Goal: Transaction & Acquisition: Purchase product/service

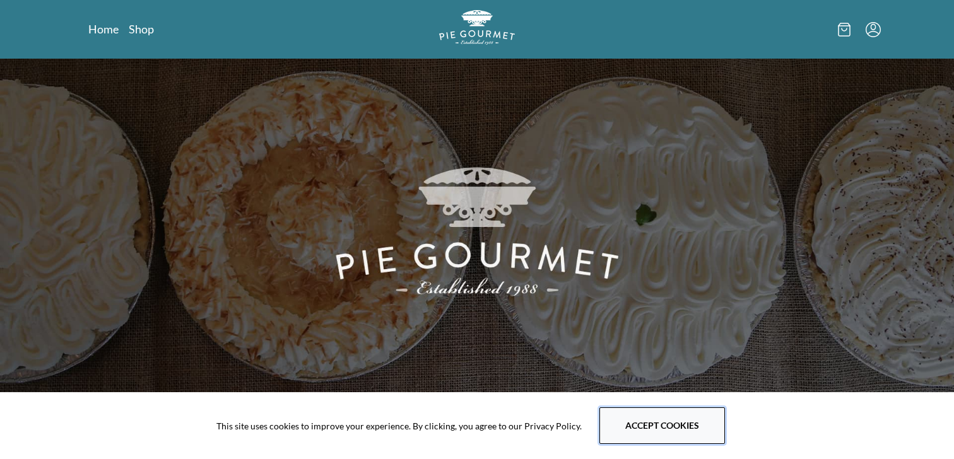
click at [668, 414] on button "Accept cookies" at bounding box center [662, 426] width 126 height 37
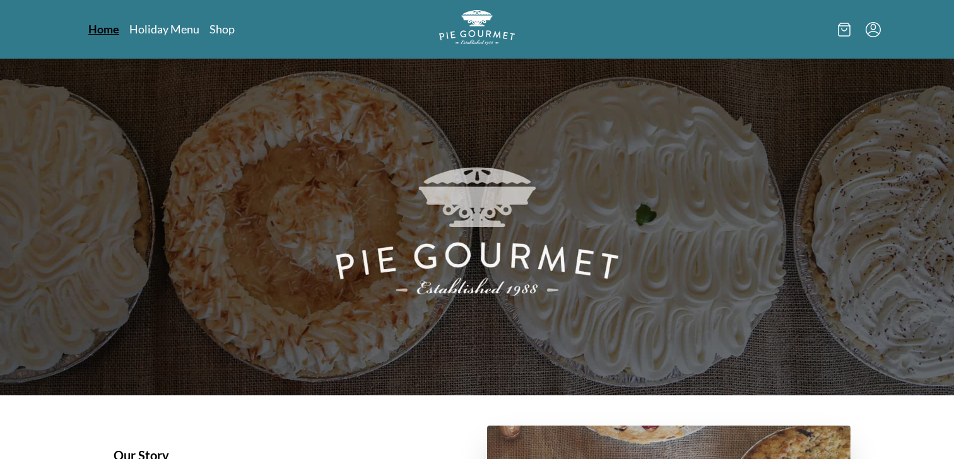
click at [114, 32] on link "Home" at bounding box center [103, 28] width 31 height 15
click at [222, 33] on link "Shop" at bounding box center [221, 28] width 25 height 15
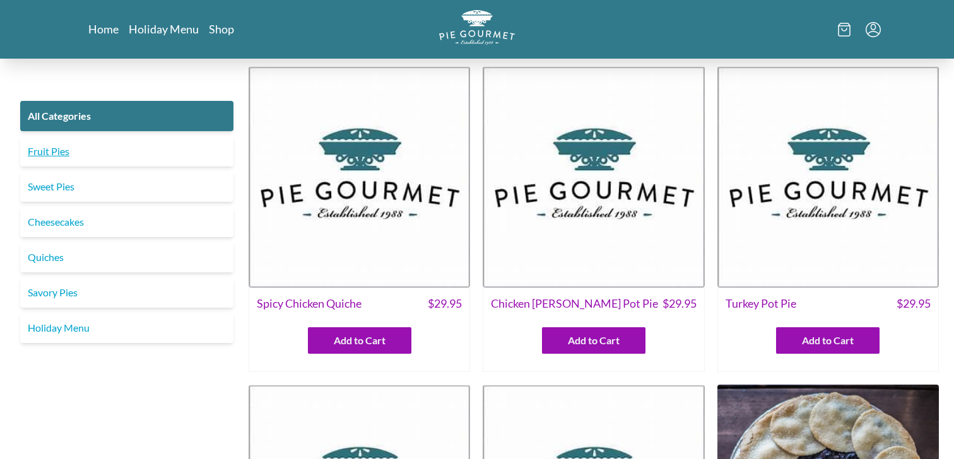
click at [56, 152] on link "Fruit Pies" at bounding box center [126, 151] width 213 height 30
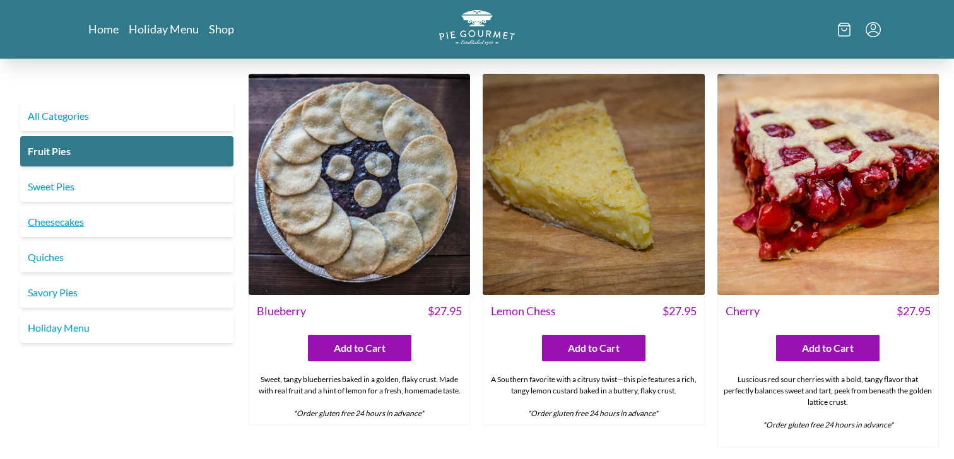
click at [63, 230] on link "Cheesecakes" at bounding box center [126, 222] width 213 height 30
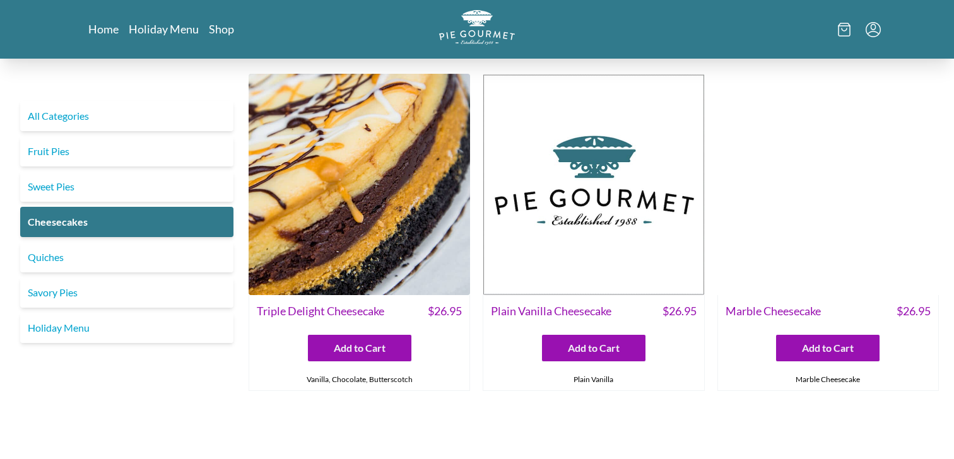
scroll to position [1, 0]
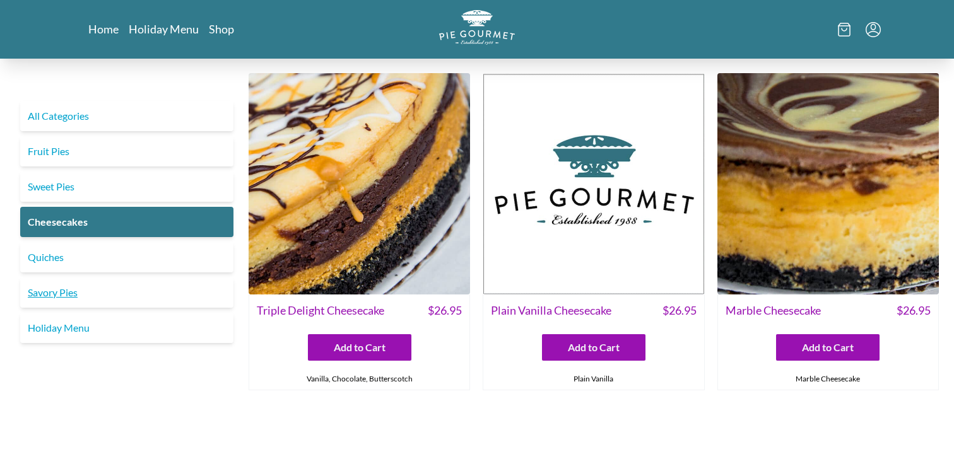
click at [67, 297] on link "Savory Pies" at bounding box center [126, 293] width 213 height 30
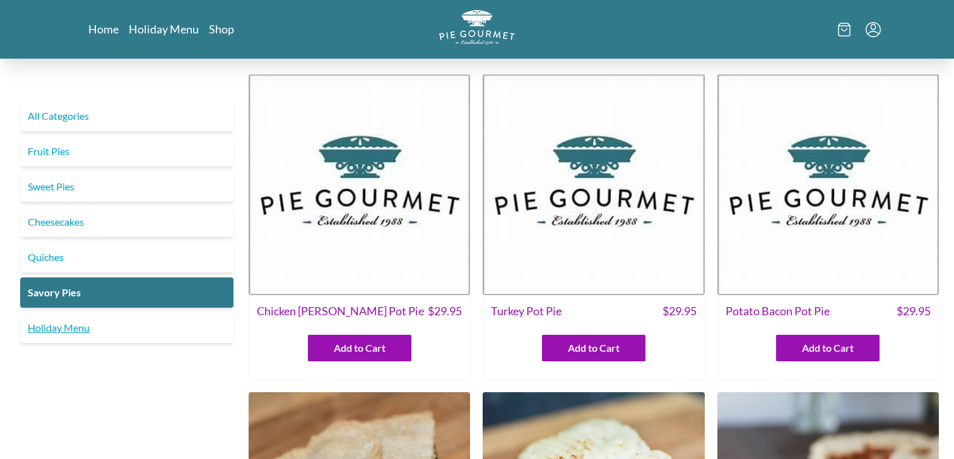
click at [85, 323] on link "Holiday Menu" at bounding box center [126, 328] width 213 height 30
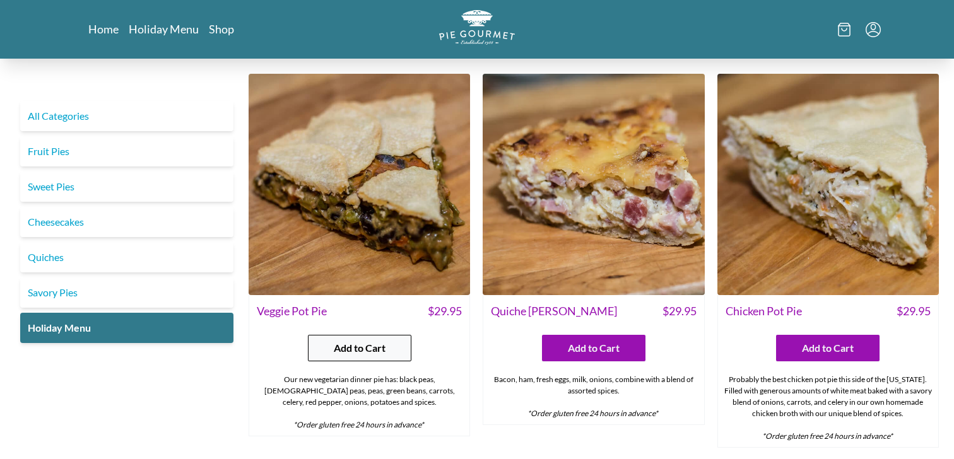
click at [354, 348] on span "Add to Cart" at bounding box center [360, 348] width 52 height 15
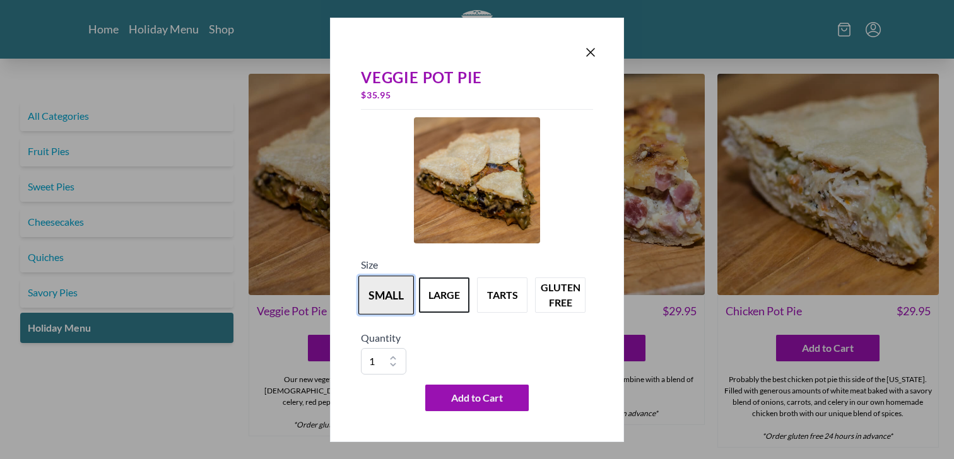
click at [398, 303] on button "small" at bounding box center [386, 295] width 56 height 39
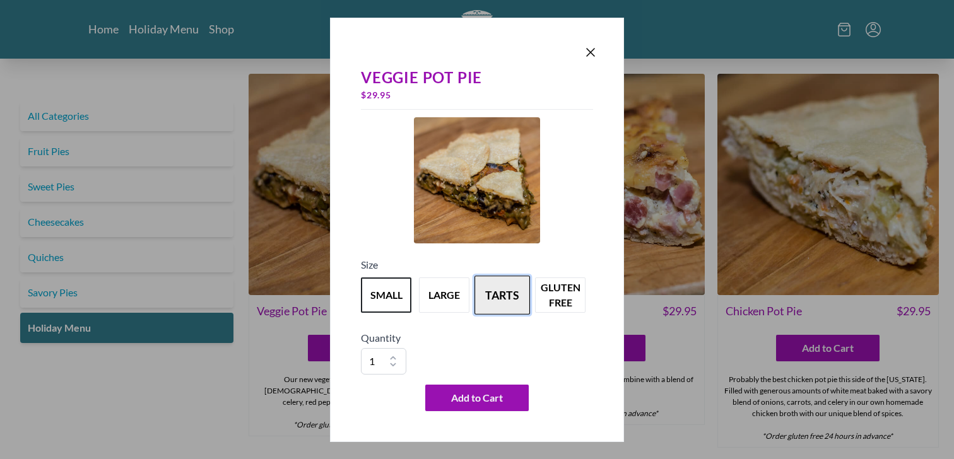
click at [516, 297] on button "tarts" at bounding box center [503, 295] width 56 height 39
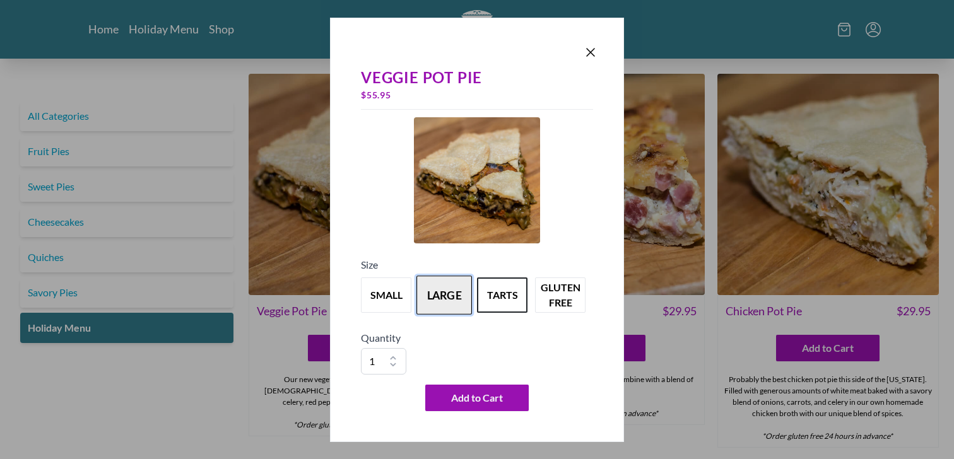
click at [442, 294] on button "large" at bounding box center [444, 295] width 56 height 39
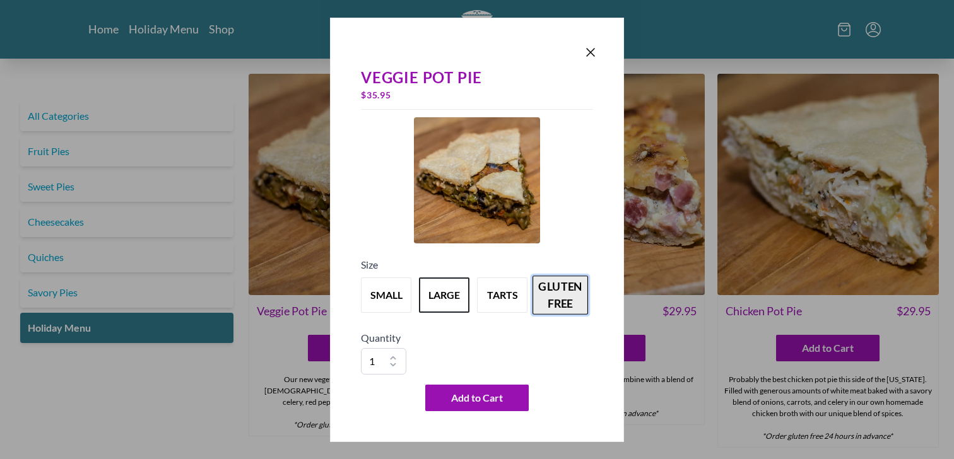
click at [560, 293] on button "gluten free" at bounding box center [561, 295] width 56 height 39
click at [582, 59] on div at bounding box center [477, 53] width 242 height 18
click at [584, 57] on icon "Close panel" at bounding box center [590, 52] width 15 height 15
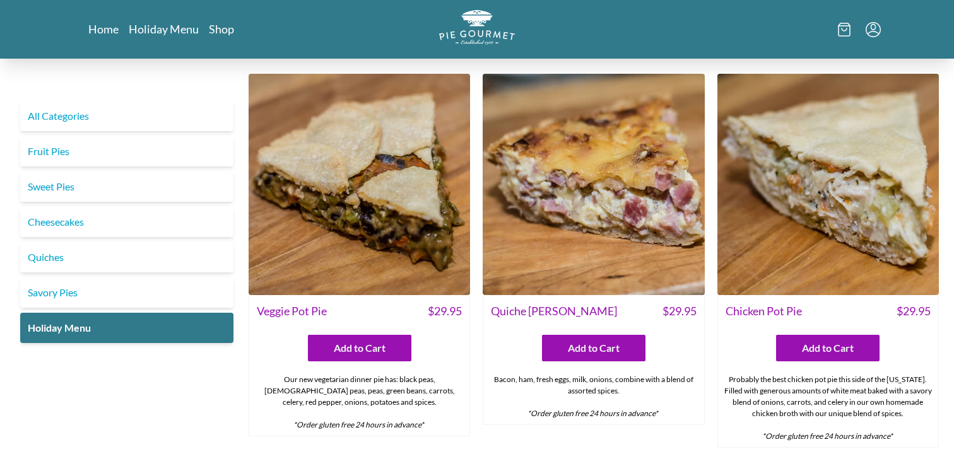
click at [874, 32] on icon "Menu" at bounding box center [873, 29] width 15 height 15
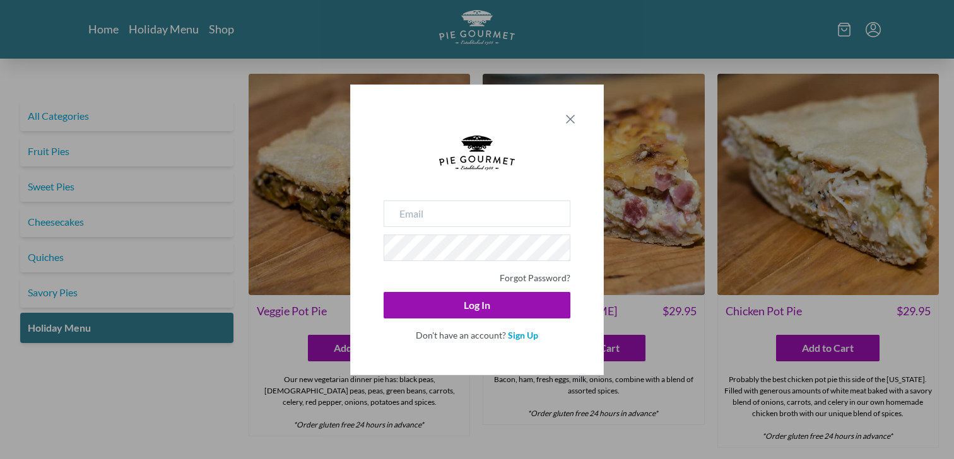
click at [568, 122] on icon "Close panel" at bounding box center [570, 119] width 15 height 15
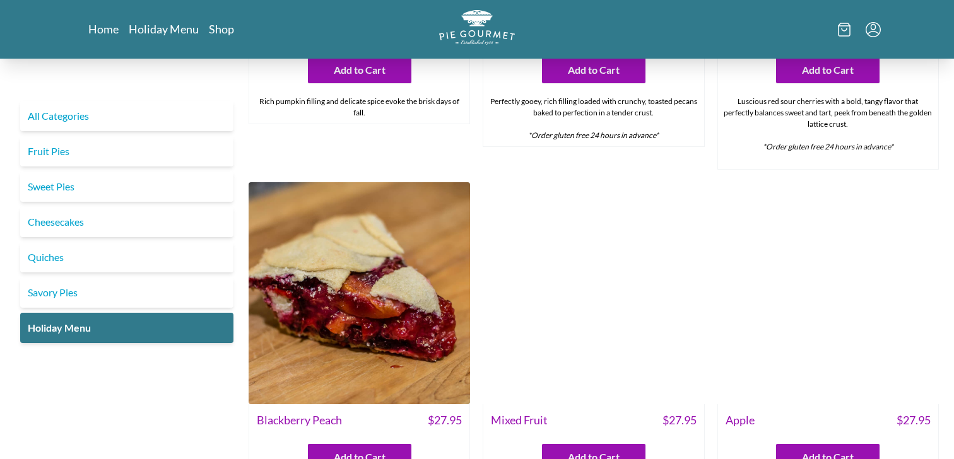
scroll to position [1716, 0]
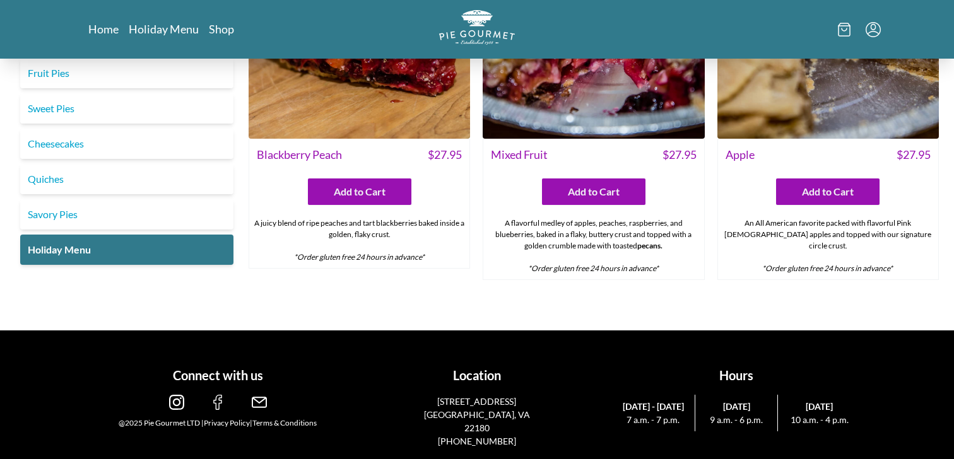
click at [180, 399] on img at bounding box center [176, 402] width 15 height 15
